Goal: Information Seeking & Learning: Learn about a topic

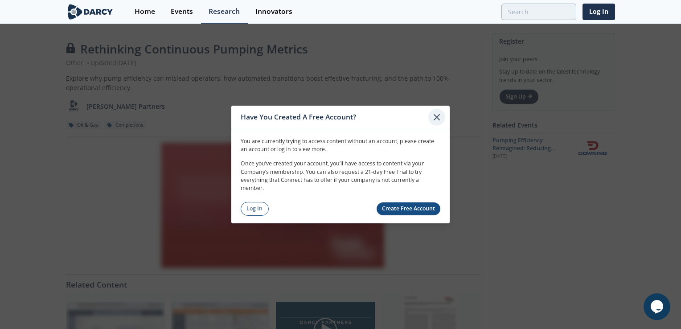
click at [439, 115] on icon at bounding box center [436, 116] width 5 height 5
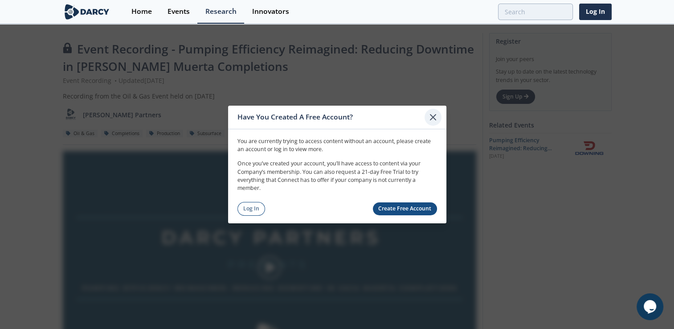
click at [433, 118] on icon at bounding box center [432, 116] width 5 height 5
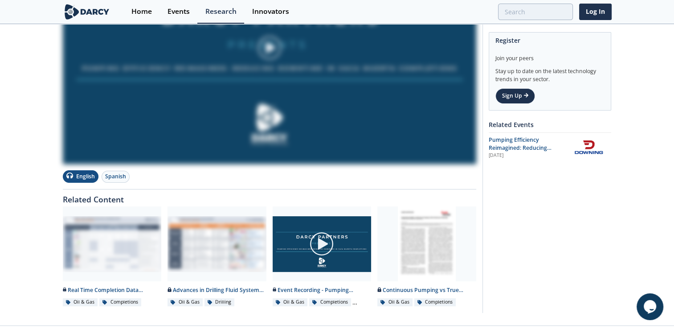
scroll to position [236, 0]
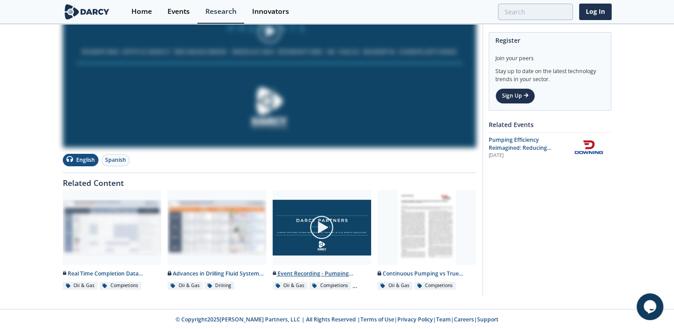
click at [322, 222] on img at bounding box center [321, 227] width 25 height 25
click at [324, 229] on img at bounding box center [321, 227] width 25 height 25
click at [321, 226] on img at bounding box center [321, 227] width 25 height 25
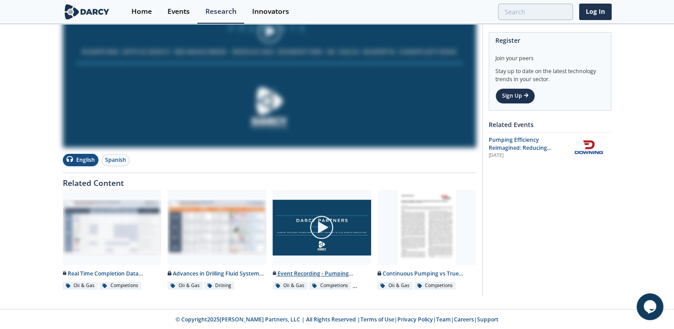
click at [321, 226] on img at bounding box center [321, 227] width 25 height 25
